Goal: Task Accomplishment & Management: Use online tool/utility

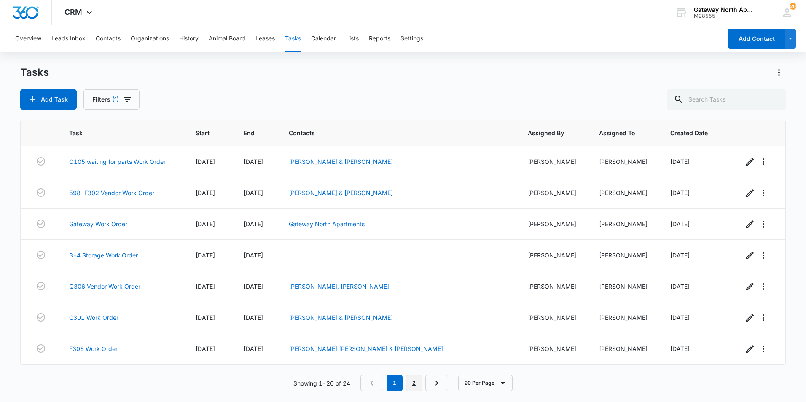
click at [413, 383] on link "2" at bounding box center [414, 383] width 16 height 16
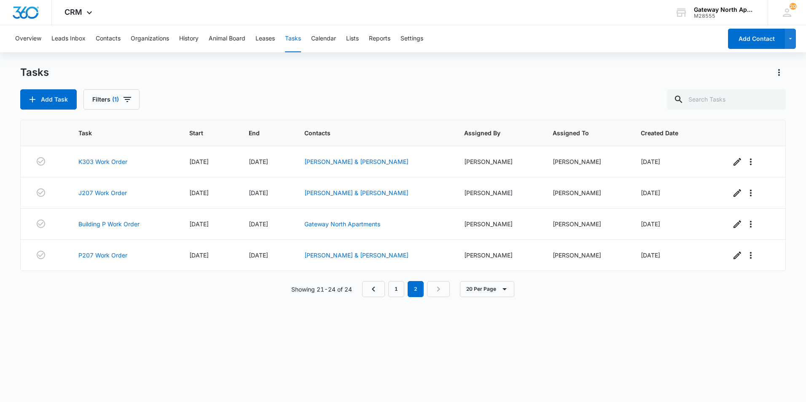
click at [400, 84] on div "Tasks Add Task Filters (1)" at bounding box center [403, 88] width 766 height 44
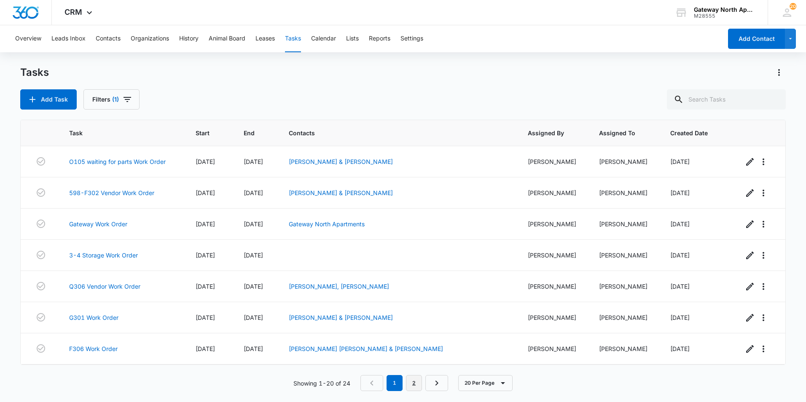
click at [411, 382] on link "2" at bounding box center [414, 383] width 16 height 16
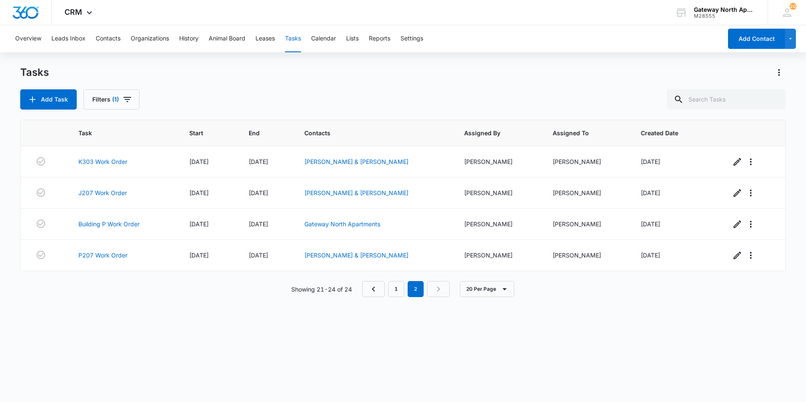
click at [224, 95] on div "Add Task Filters (1)" at bounding box center [403, 99] width 766 height 20
